Goal: Task Accomplishment & Management: Manage account settings

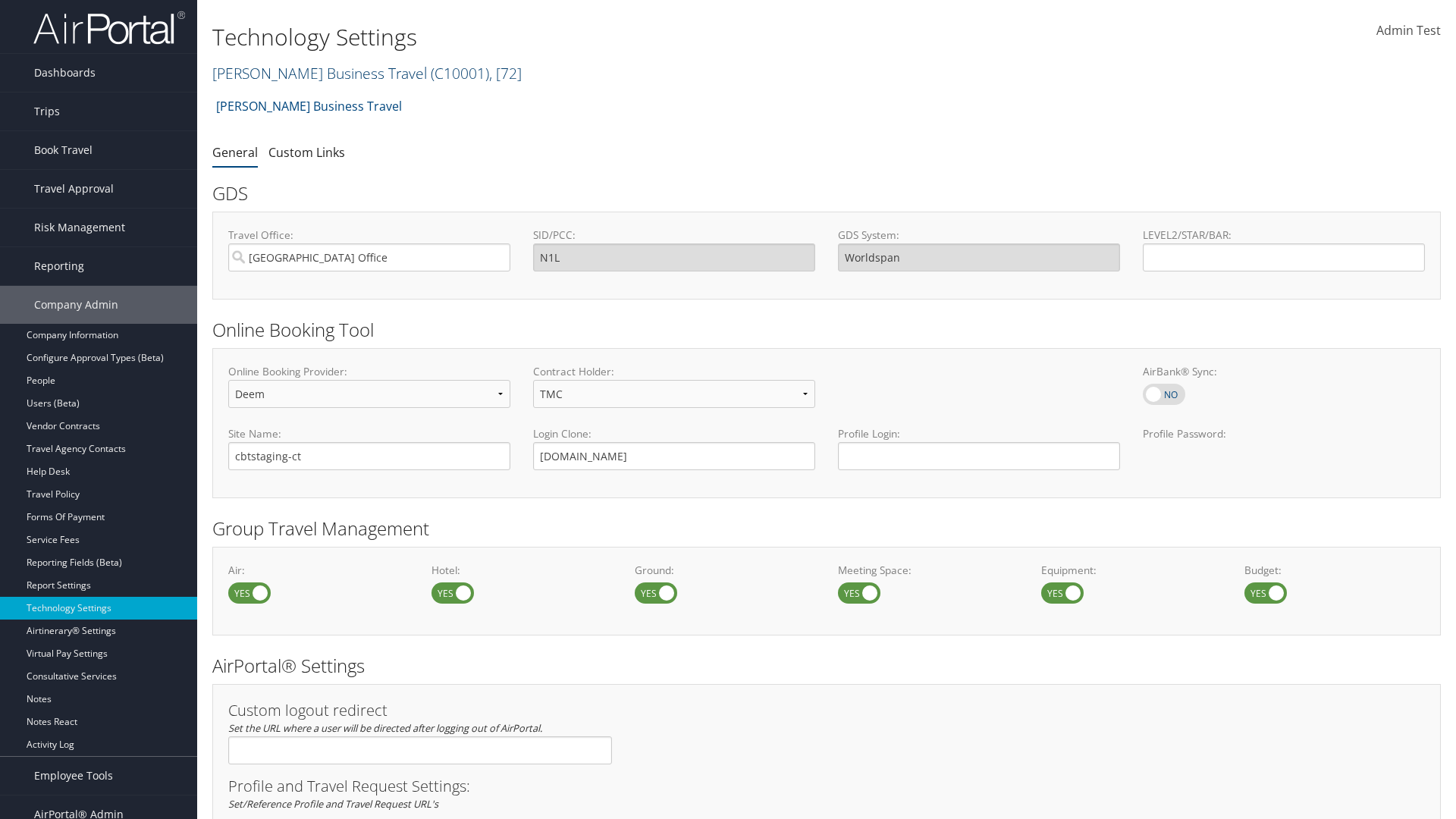
click at [312, 73] on link "[PERSON_NAME] Business Travel ( C10001 ) , [ 72 ]" at bounding box center [367, 73] width 310 height 20
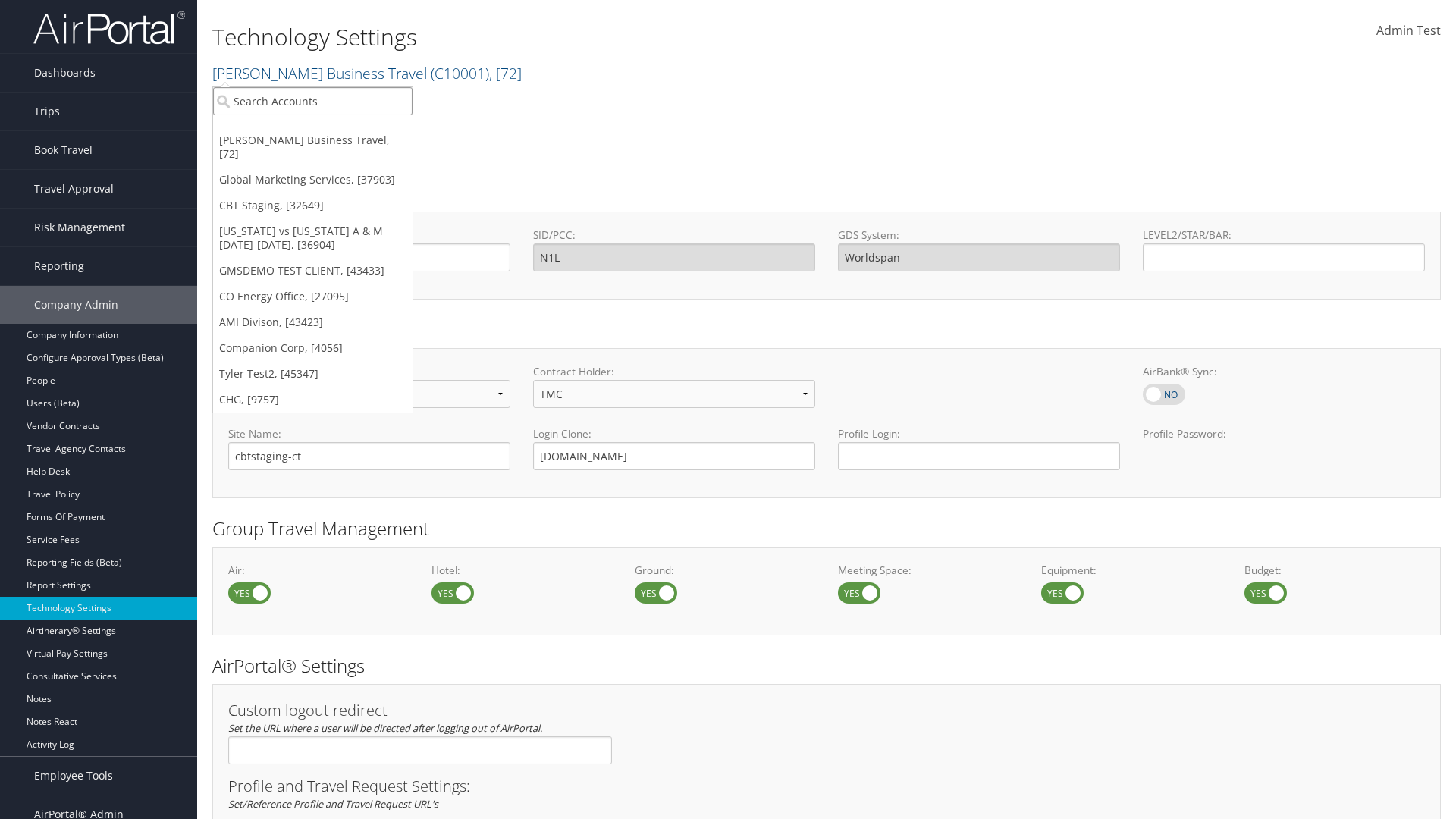
click at [312, 101] on input "search" at bounding box center [312, 101] width 199 height 28
type input "CBTSTG"
click at [312, 129] on div "CBT Staging (CBTSTG), [32649]" at bounding box center [313, 129] width 216 height 14
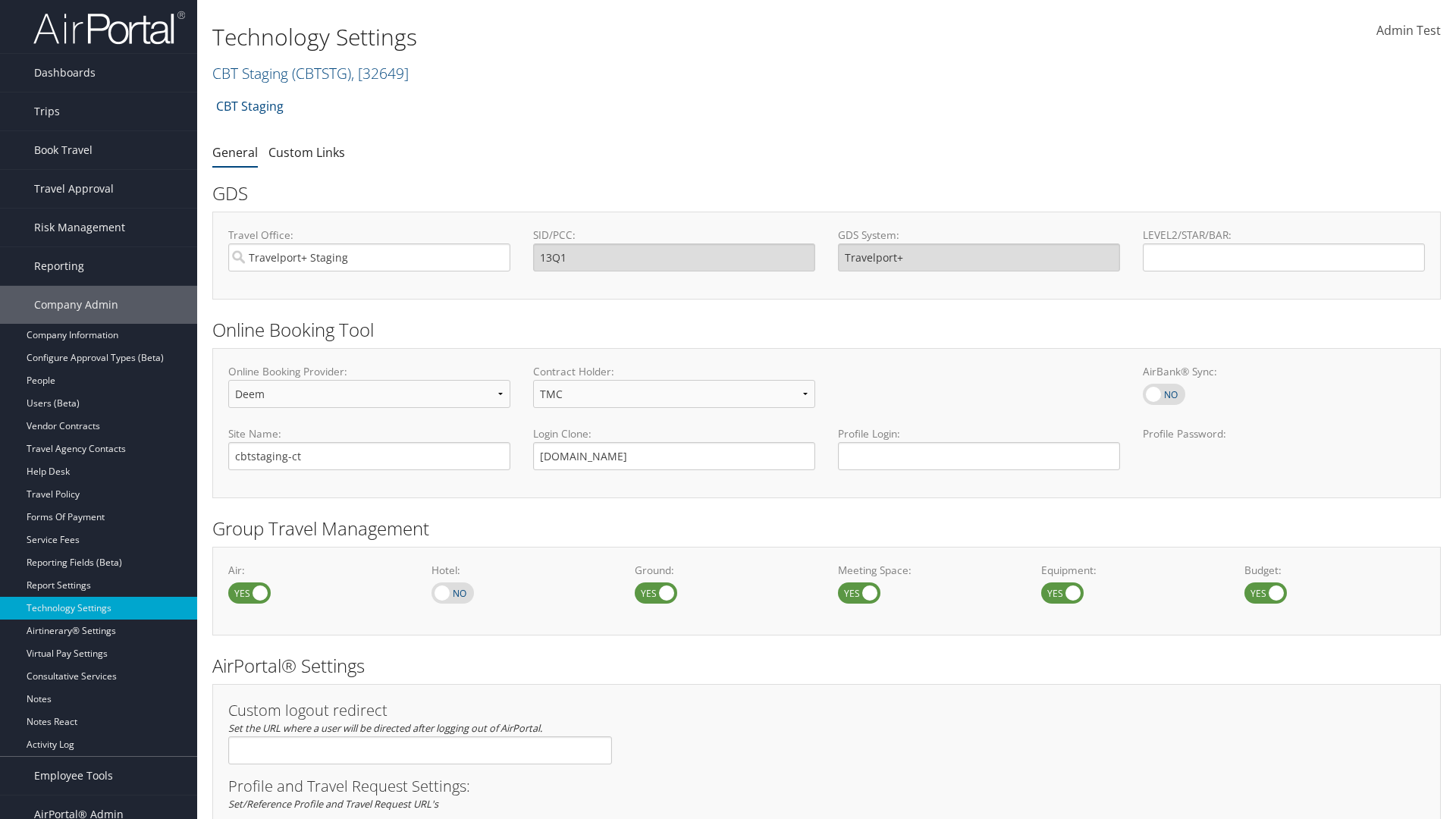
scroll to position [929, 0]
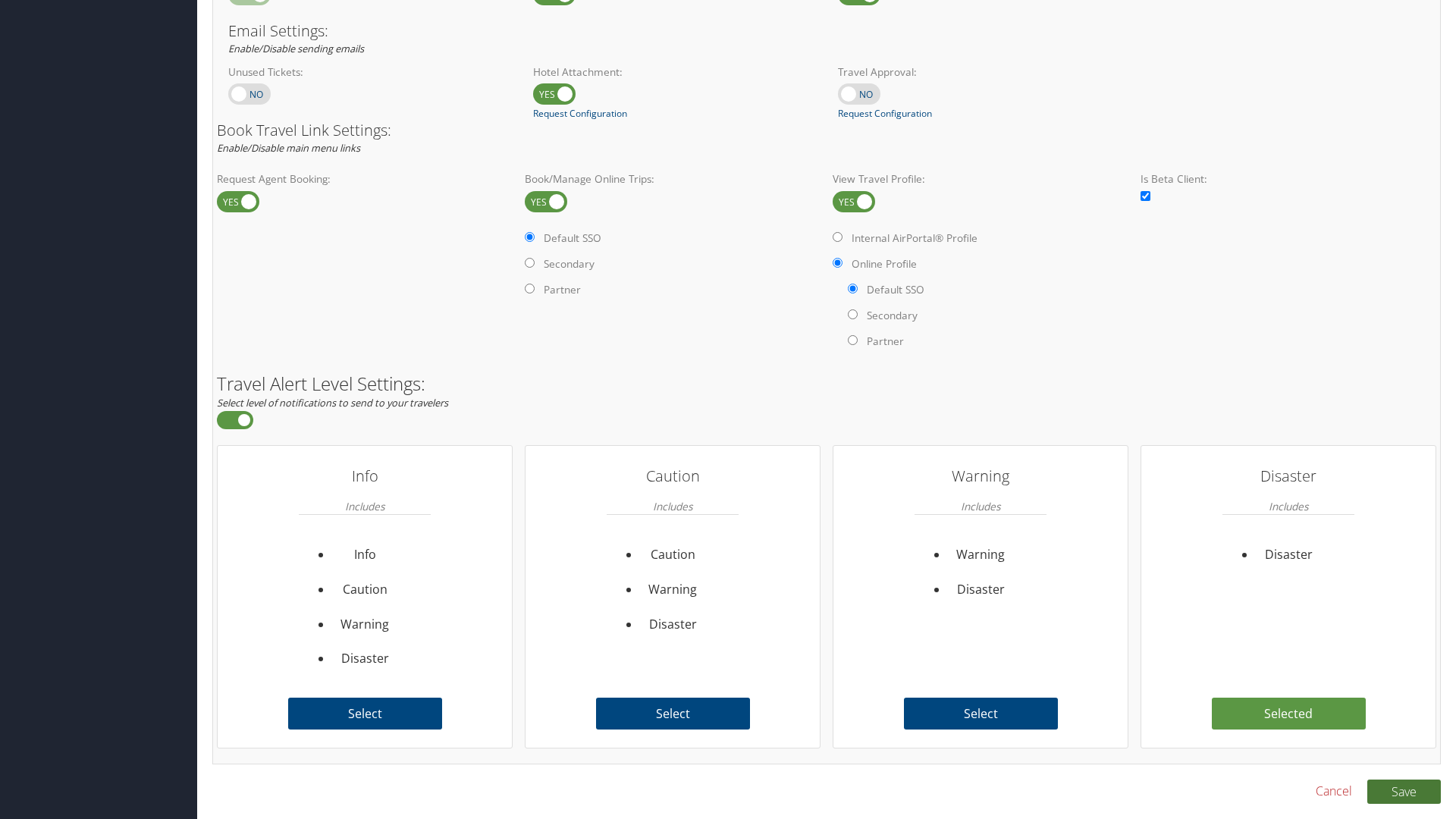
click at [1403, 791] on button "Save" at bounding box center [1403, 791] width 73 height 25
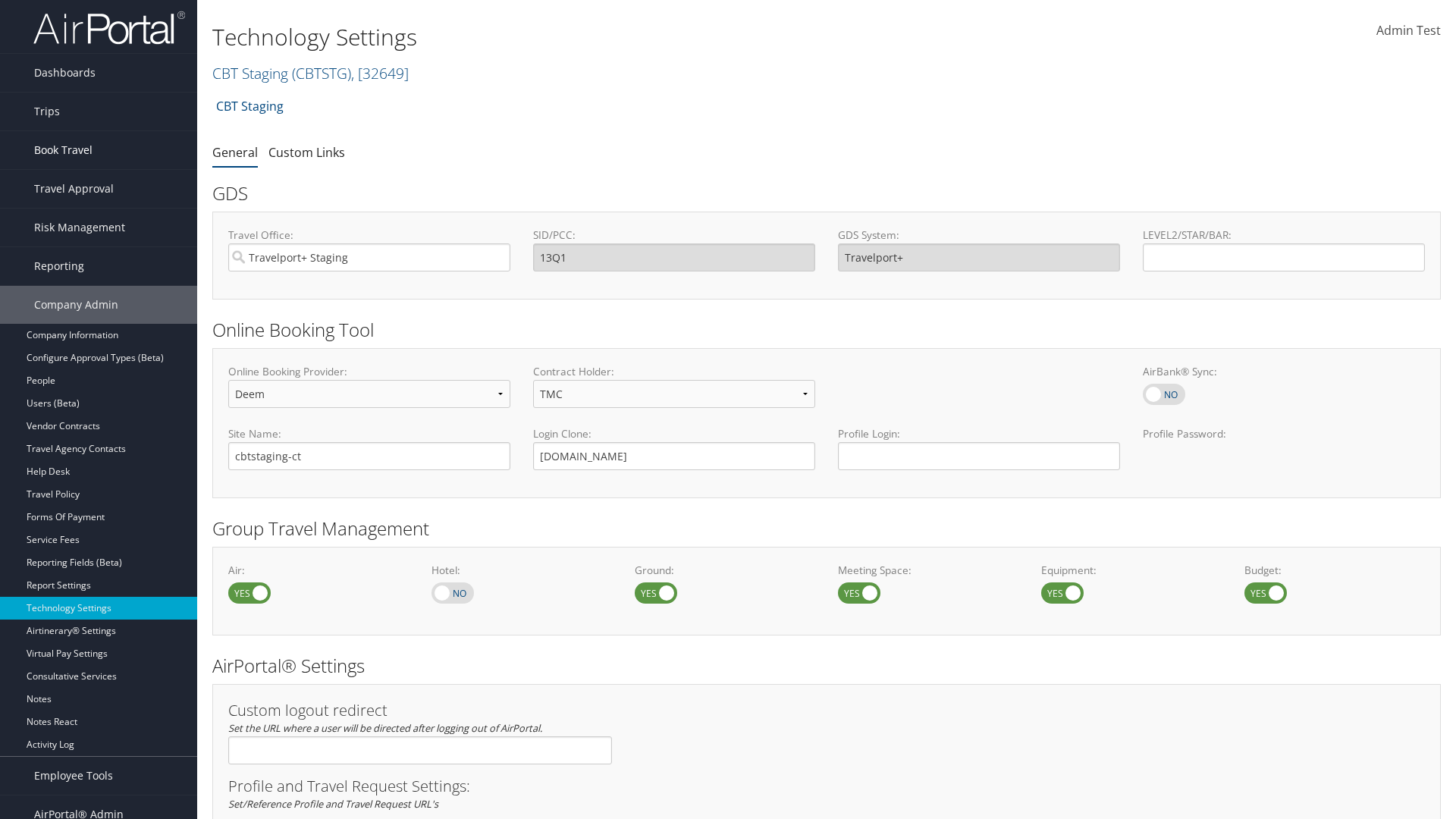
click at [99, 151] on link "Book Travel" at bounding box center [99, 150] width 197 height 38
click at [0, 0] on link "Book/Manage Online Trips" at bounding box center [0, 0] width 0 height 0
select select "4"
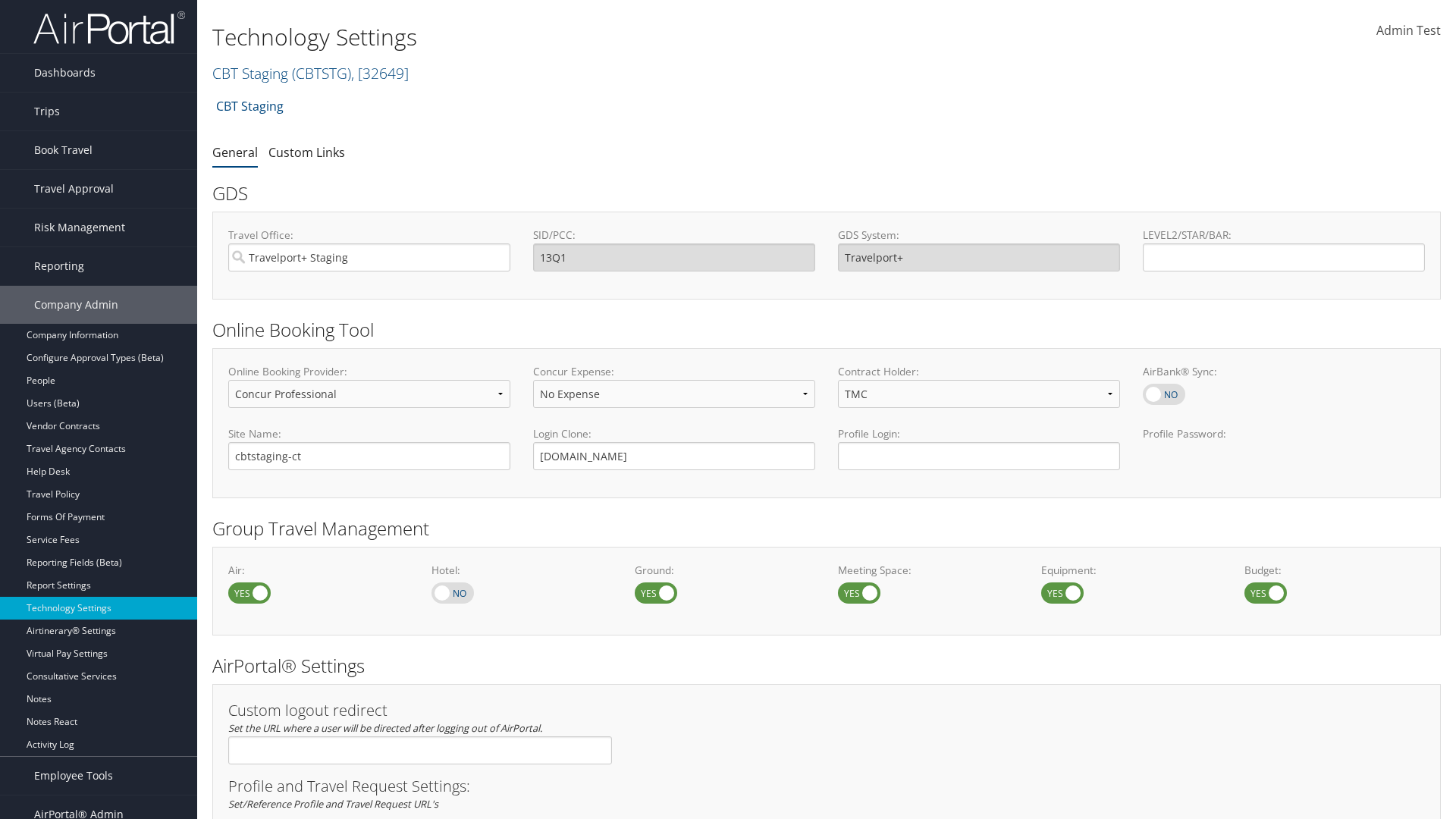
select select "4"
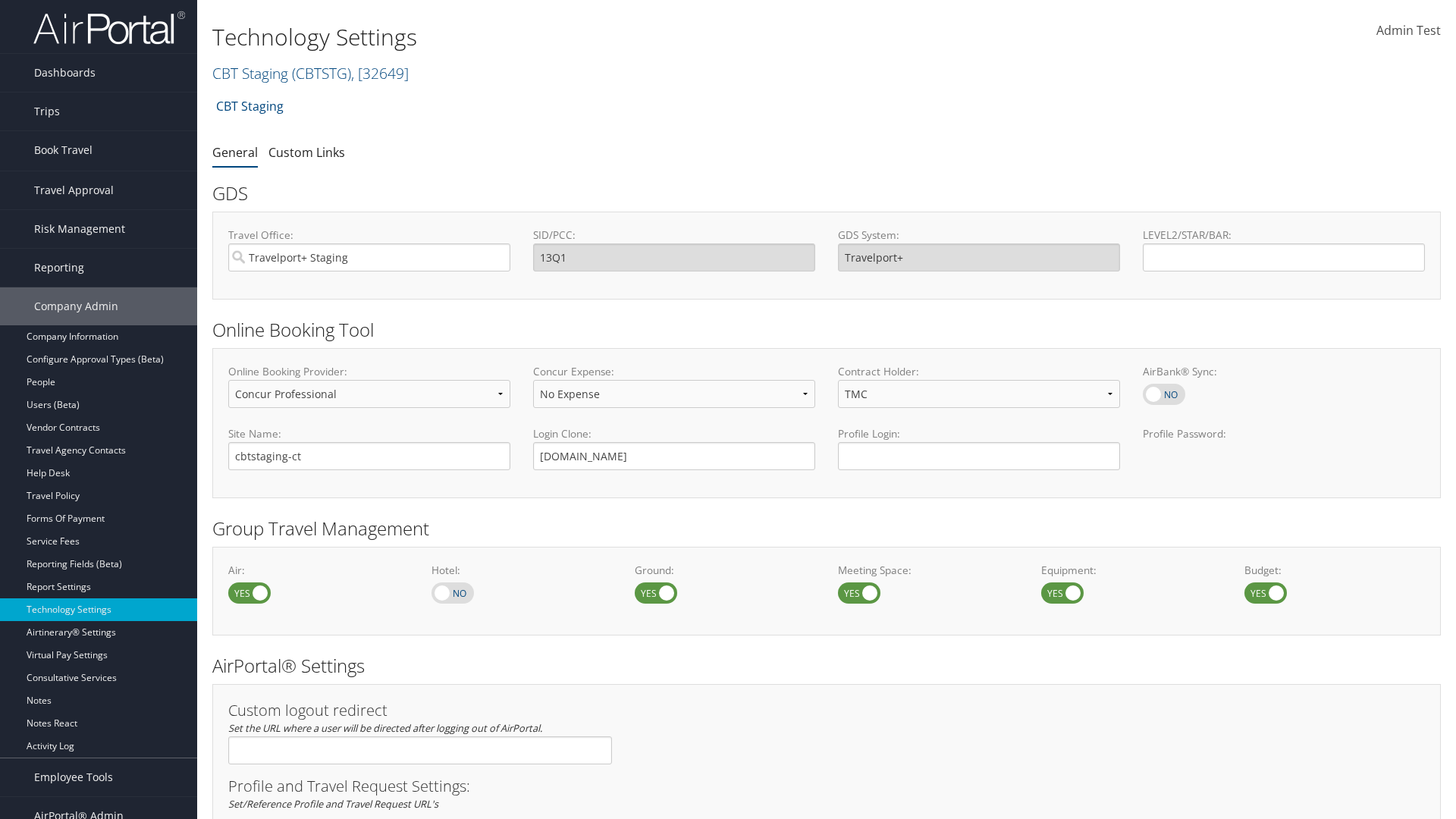
click at [99, 214] on link "Book/Manage Online Trips" at bounding box center [99, 225] width 197 height 23
